Goal: Communication & Community: Share content

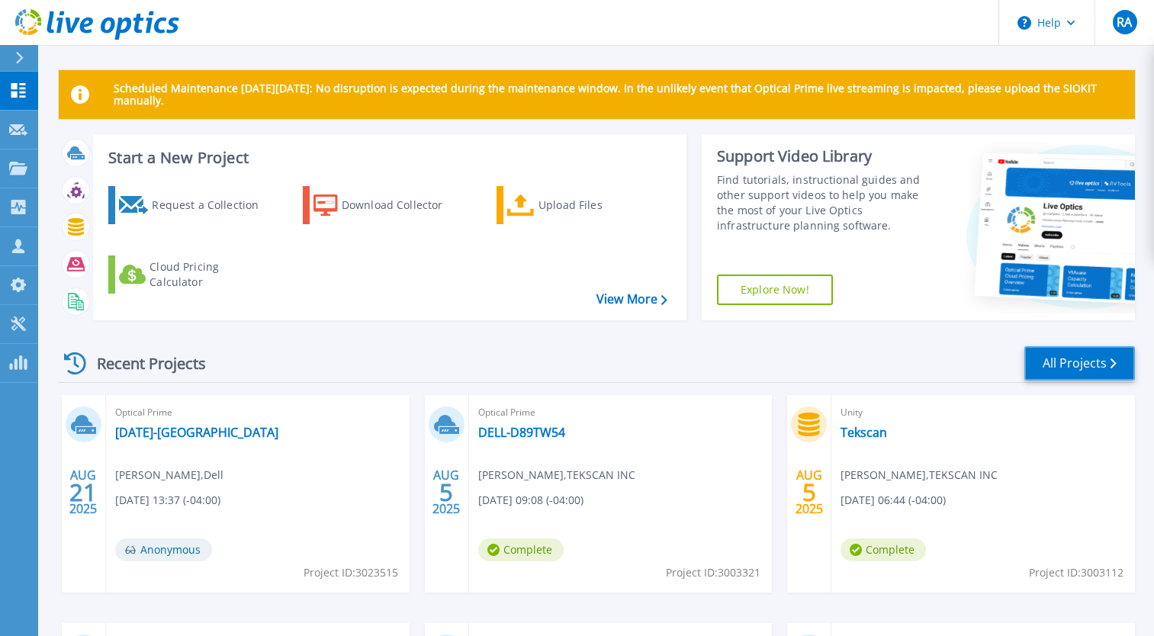
click at [1092, 358] on link "All Projects" at bounding box center [1079, 363] width 111 height 34
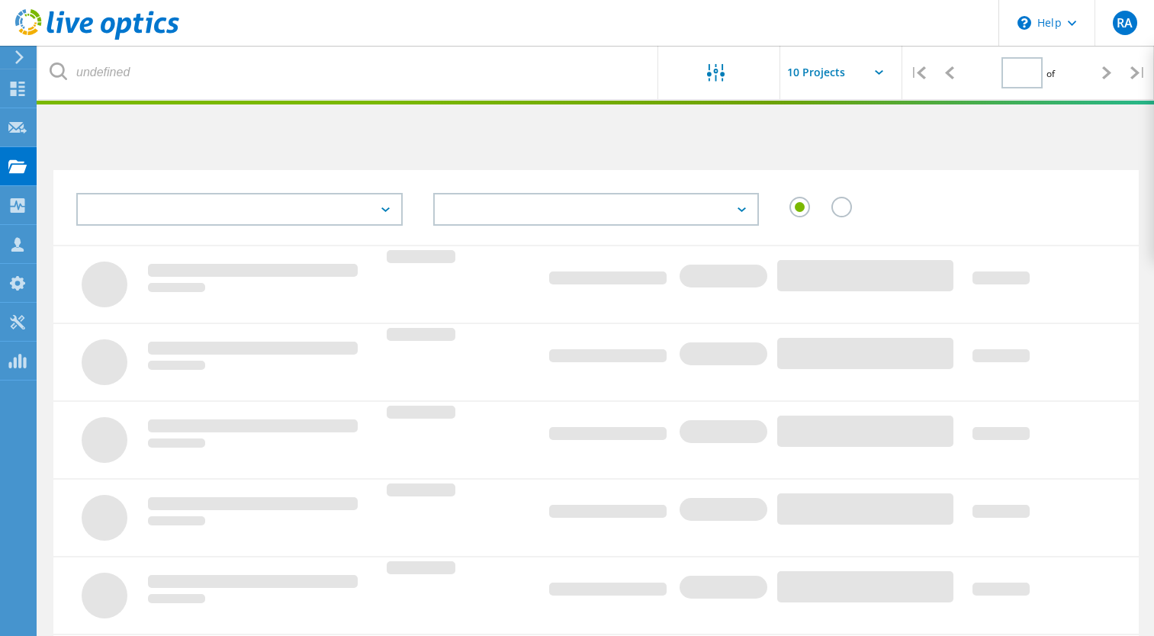
type input "2"
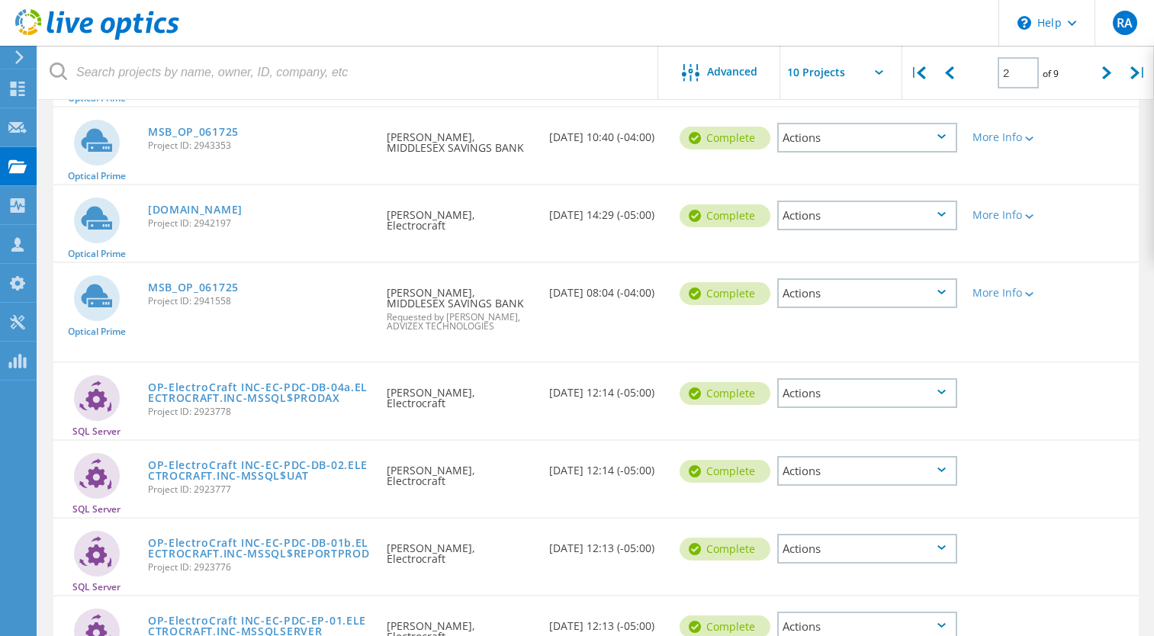
scroll to position [255, 0]
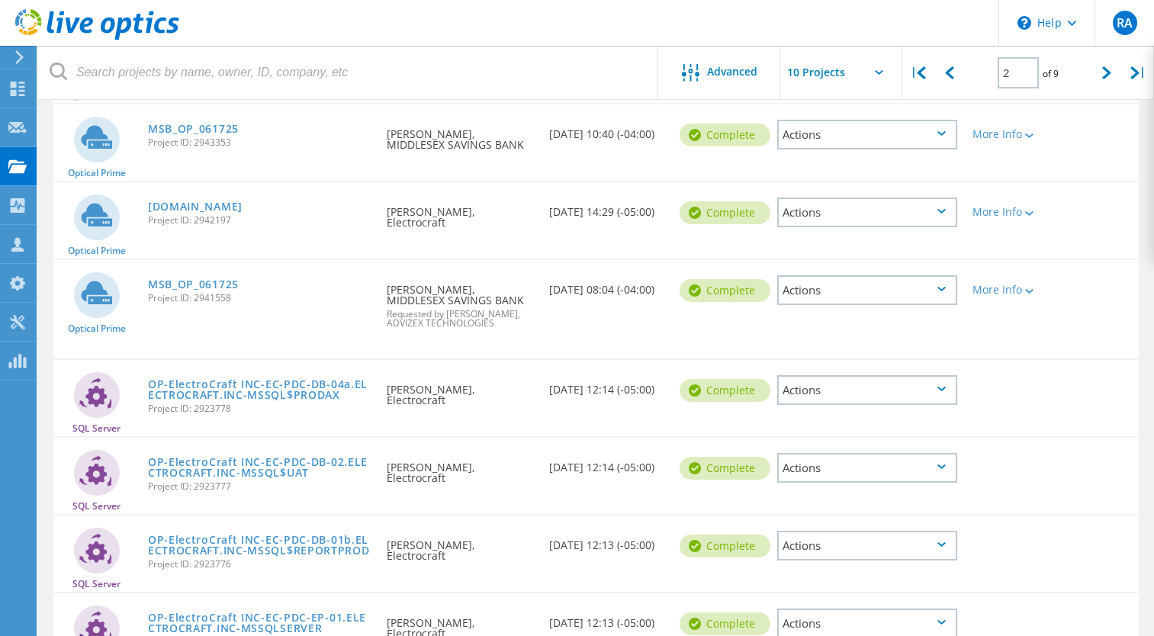
click at [944, 287] on icon at bounding box center [941, 289] width 8 height 5
click at [924, 310] on div "Share" at bounding box center [867, 303] width 177 height 24
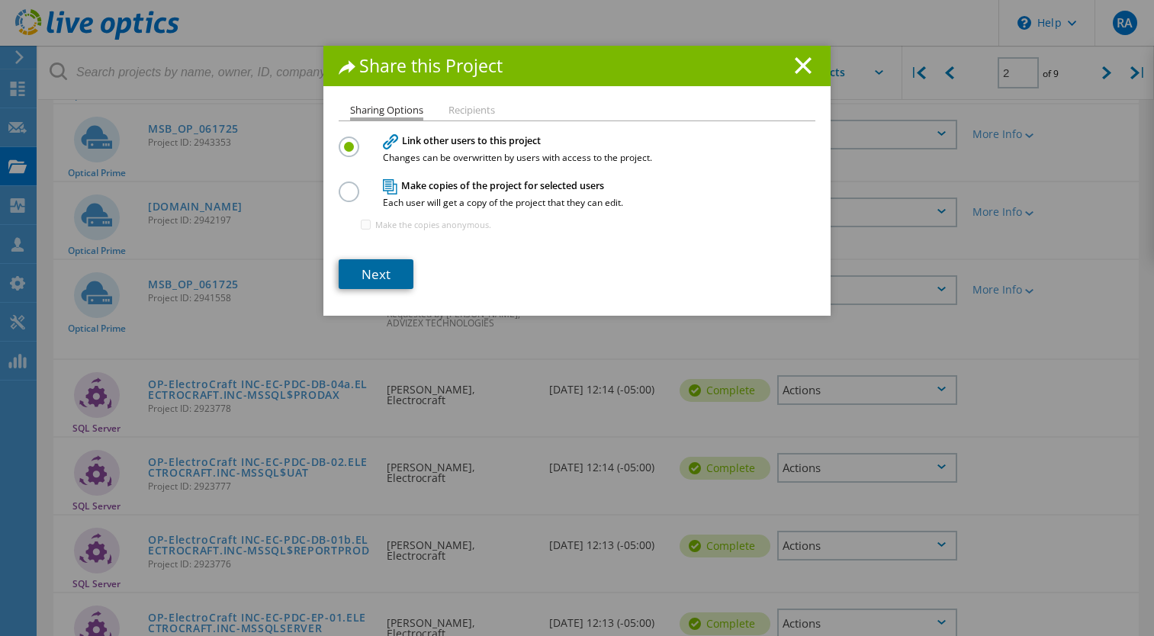
click at [370, 278] on link "Next" at bounding box center [376, 274] width 75 height 30
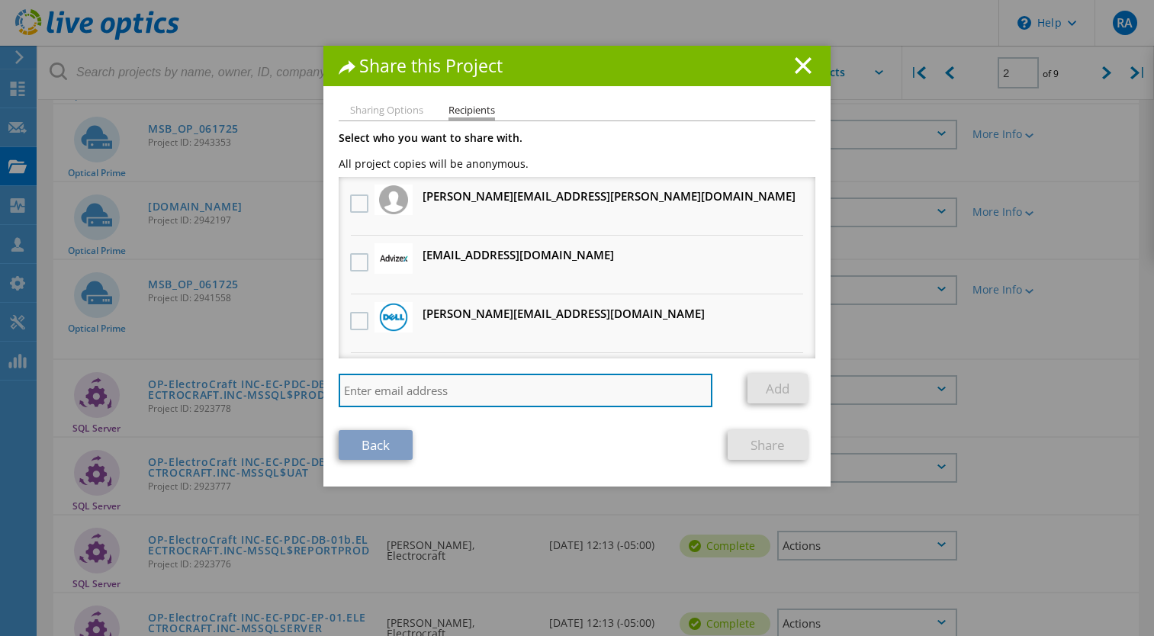
click at [362, 391] on input "search" at bounding box center [526, 391] width 374 height 34
type input "cvattes@advizex.com"
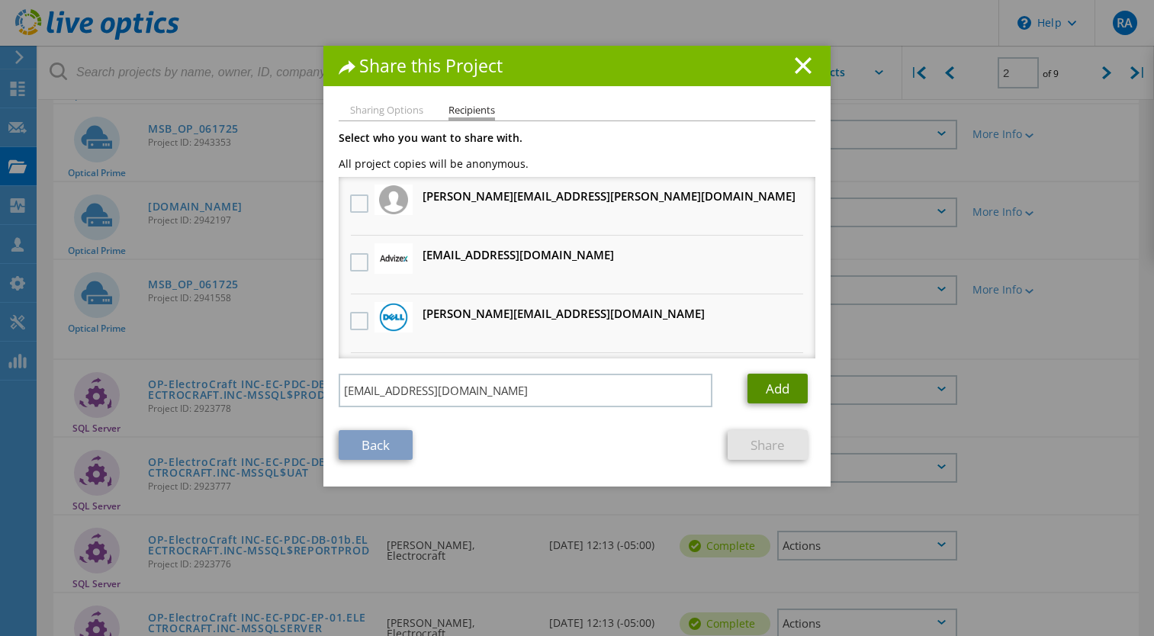
click at [770, 387] on link "Add" at bounding box center [777, 389] width 60 height 30
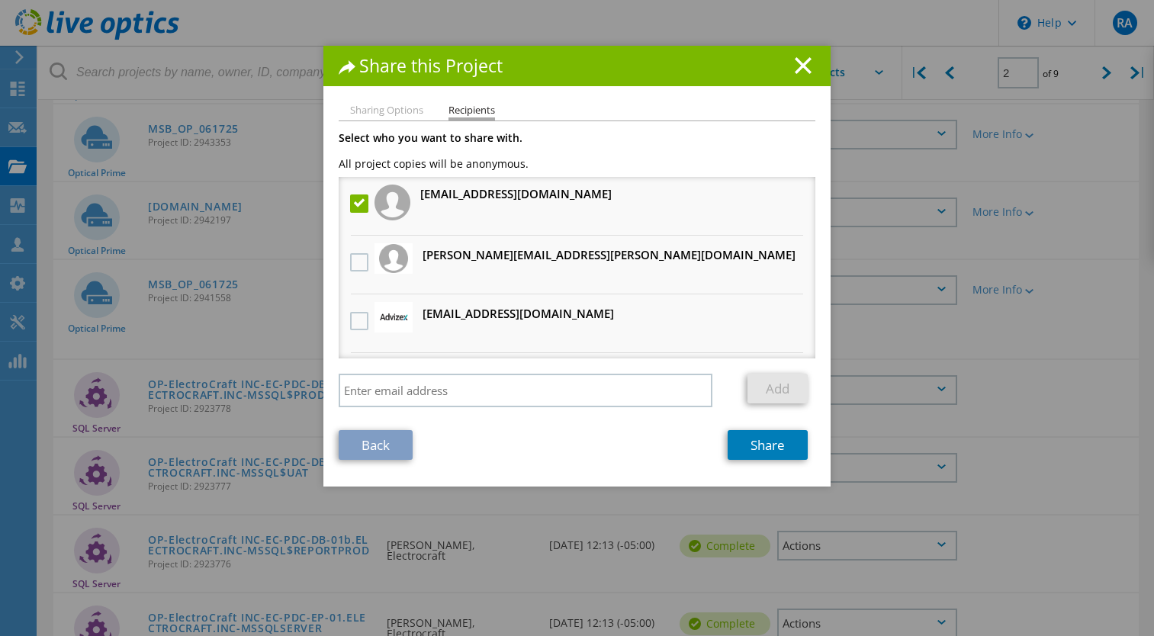
click at [346, 320] on div at bounding box center [359, 322] width 26 height 32
click at [350, 323] on label at bounding box center [361, 321] width 22 height 18
click at [0, 0] on input "checkbox" at bounding box center [0, 0] width 0 height 0
click at [763, 449] on link "Share" at bounding box center [768, 445] width 80 height 30
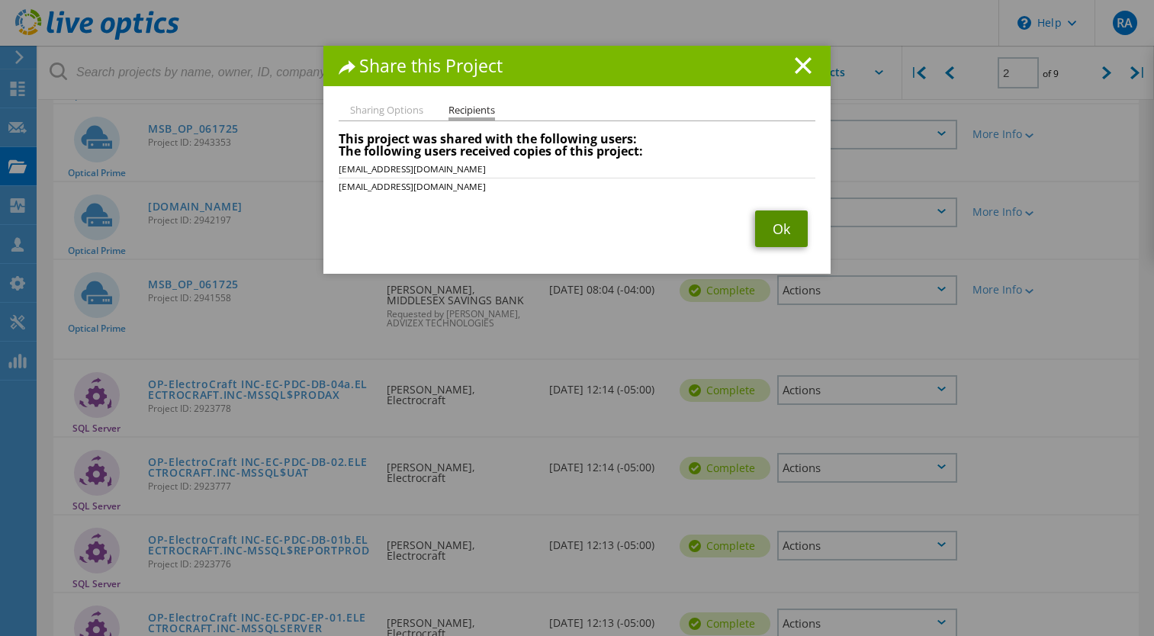
click at [785, 239] on link "Ok" at bounding box center [781, 229] width 53 height 37
